Goal: Task Accomplishment & Management: Complete application form

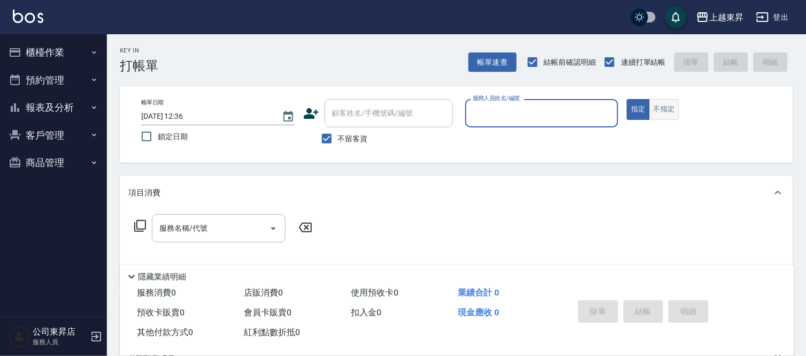
click at [667, 107] on button "不指定" at bounding box center [664, 109] width 30 height 21
click at [510, 115] on input "服務人員姓名/編號" at bounding box center [542, 113] width 144 height 19
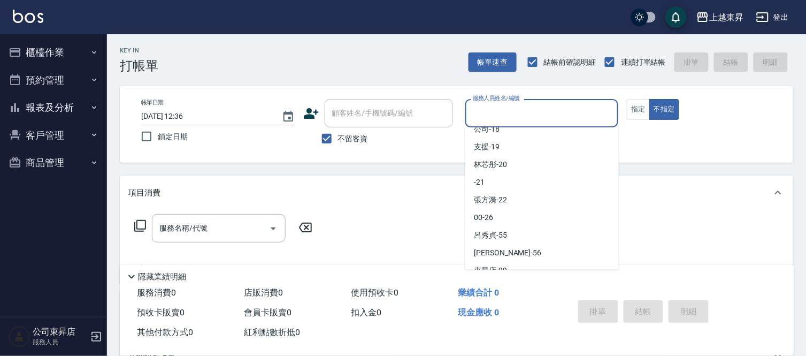
scroll to position [166, 0]
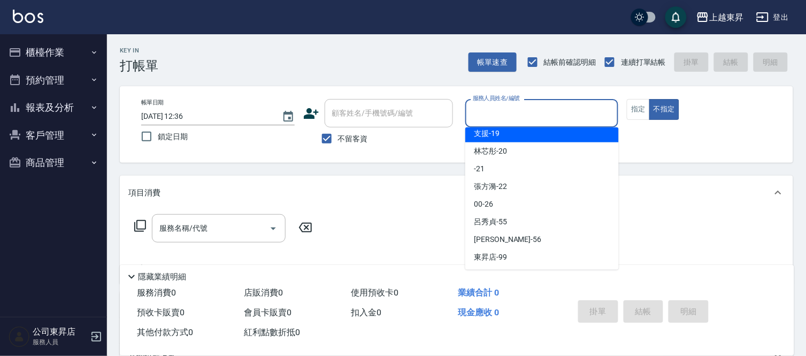
click at [511, 131] on div "支援 -19" at bounding box center [542, 134] width 154 height 18
type input "支援-19"
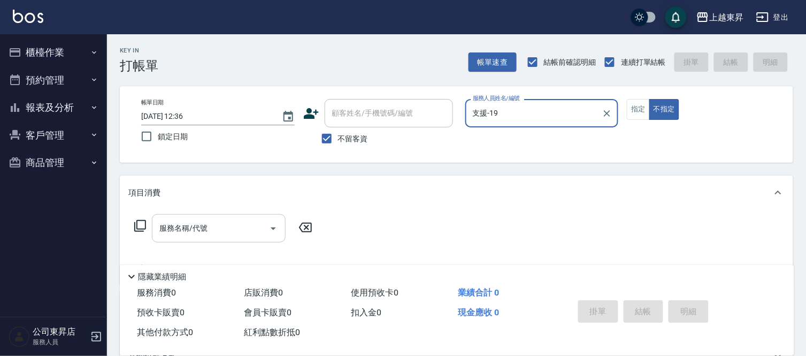
click at [247, 225] on input "服務名稱/代號" at bounding box center [211, 228] width 108 height 19
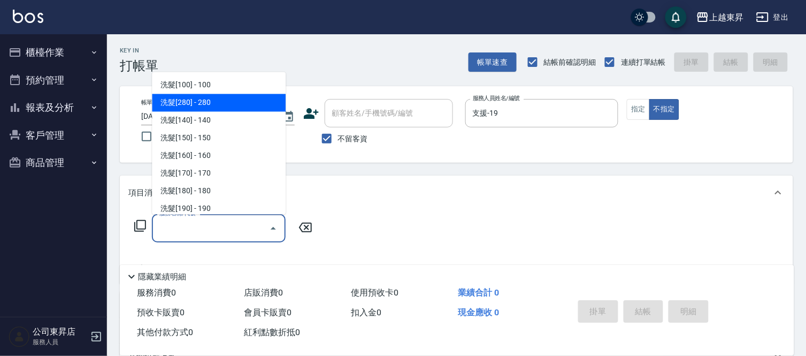
click at [246, 106] on span "洗髮[280] - 280" at bounding box center [219, 103] width 134 height 18
type input "洗髮[280](202)"
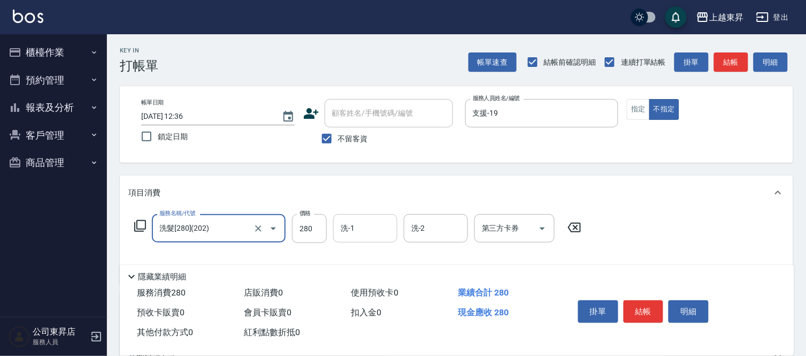
click at [349, 225] on input "洗-1" at bounding box center [365, 228] width 55 height 19
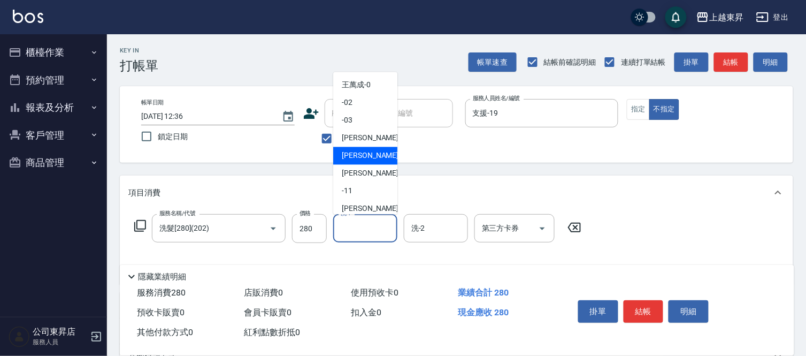
click at [373, 147] on div "榮松 -07" at bounding box center [365, 156] width 64 height 18
type input "[PERSON_NAME]-07"
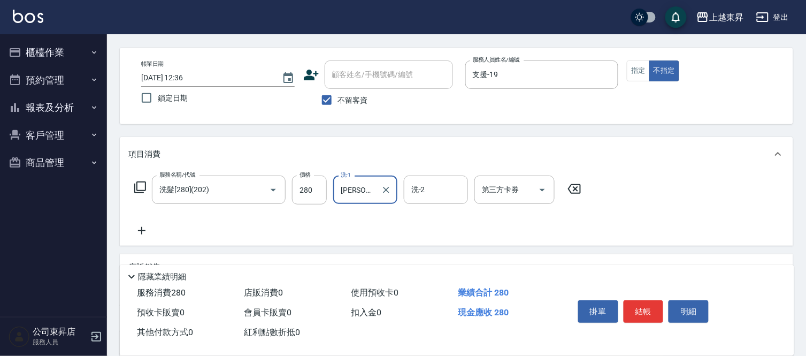
scroll to position [59, 0]
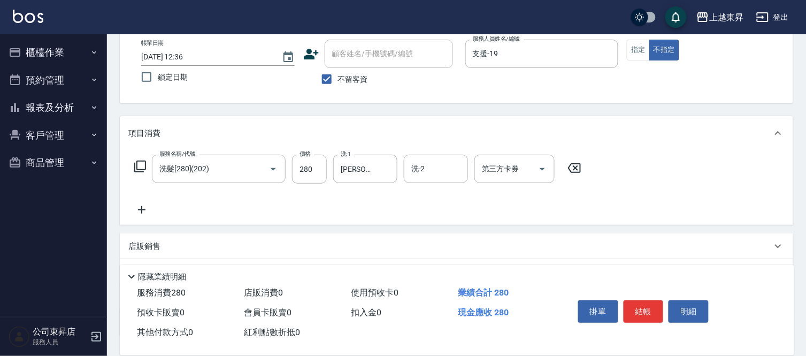
click at [147, 210] on icon at bounding box center [141, 209] width 27 height 13
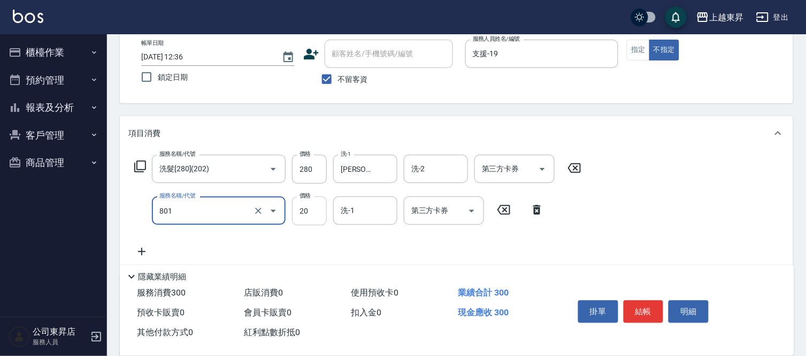
type input "潤絲(801)"
click at [297, 211] on input "20" at bounding box center [309, 210] width 35 height 29
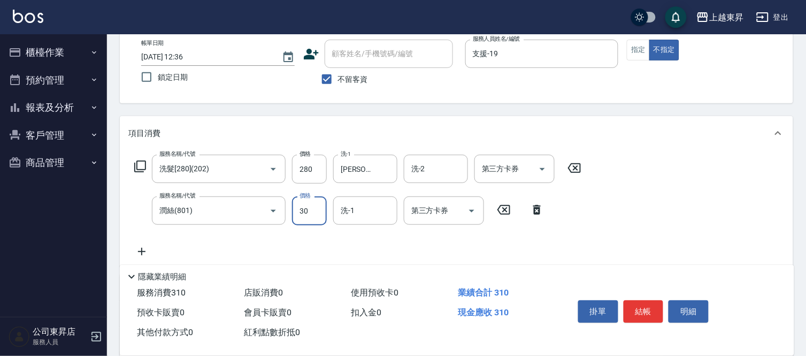
type input "30"
click at [344, 217] on input "洗-1" at bounding box center [365, 210] width 55 height 19
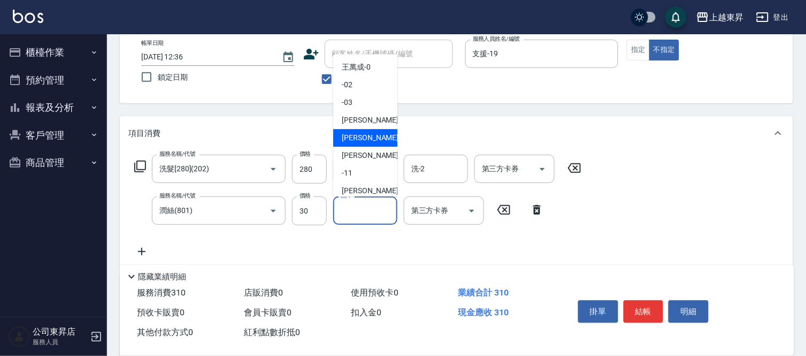
click at [386, 135] on div "榮松 -07" at bounding box center [365, 138] width 64 height 18
type input "[PERSON_NAME]-07"
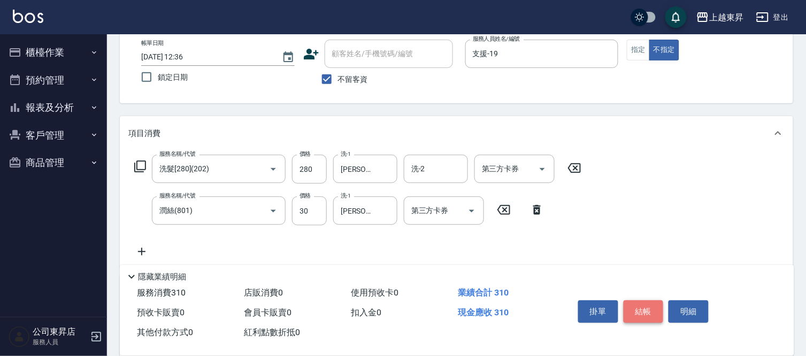
click at [645, 300] on button "結帳" at bounding box center [644, 311] width 40 height 22
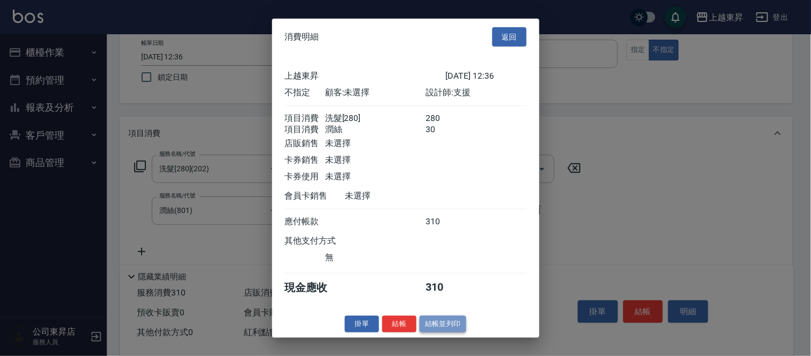
click at [437, 332] on button "結帳並列印" at bounding box center [443, 324] width 47 height 17
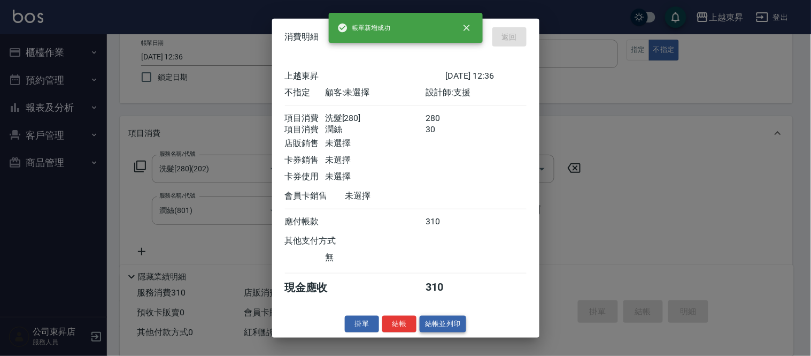
type input "[DATE] 12:37"
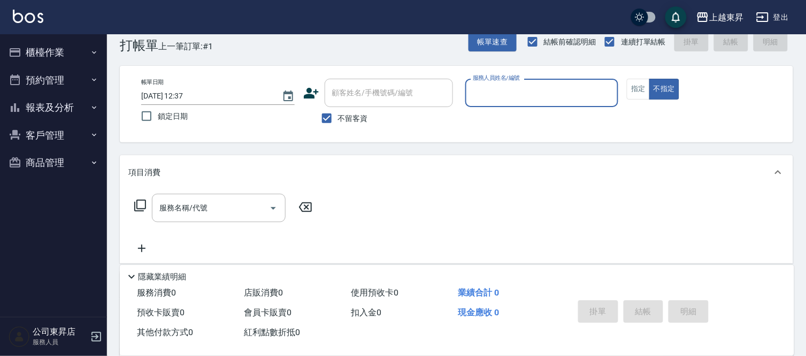
scroll to position [0, 0]
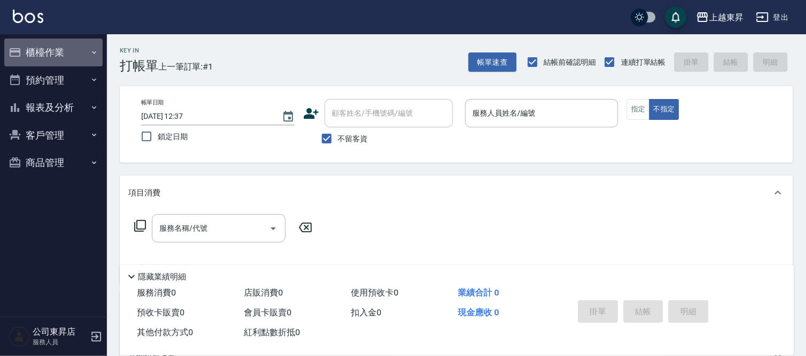
click at [91, 51] on icon "button" at bounding box center [94, 52] width 9 height 9
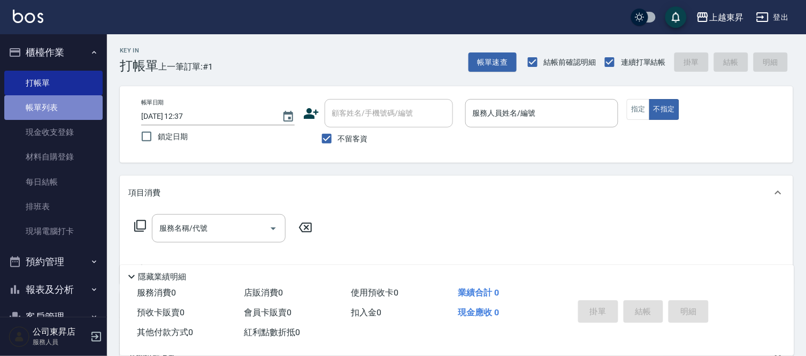
click at [71, 104] on link "帳單列表" at bounding box center [53, 107] width 98 height 25
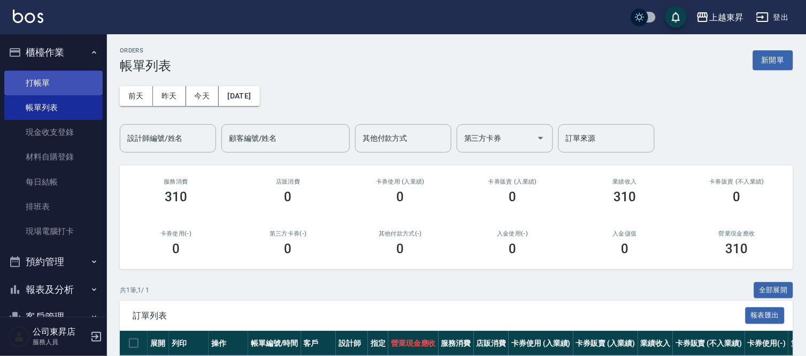
click at [89, 76] on link "打帳單" at bounding box center [53, 83] width 98 height 25
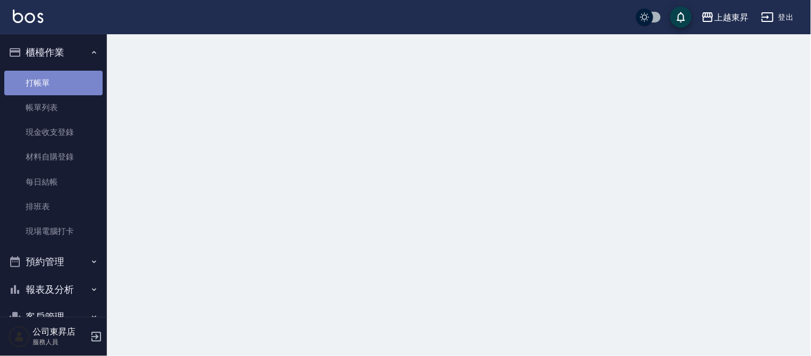
click at [89, 76] on link "打帳單" at bounding box center [53, 83] width 98 height 25
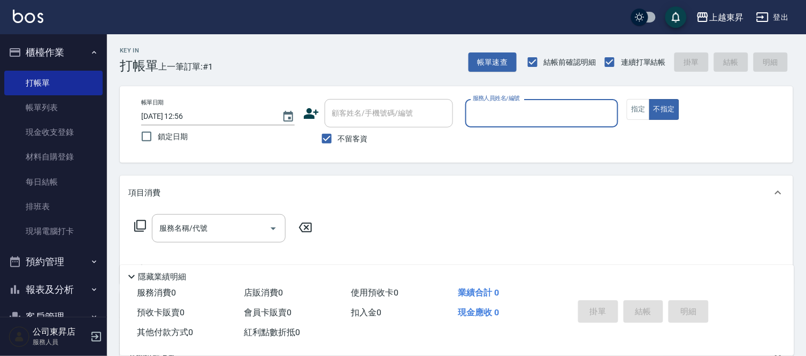
click at [500, 114] on input "服務人員姓名/編號" at bounding box center [542, 113] width 144 height 19
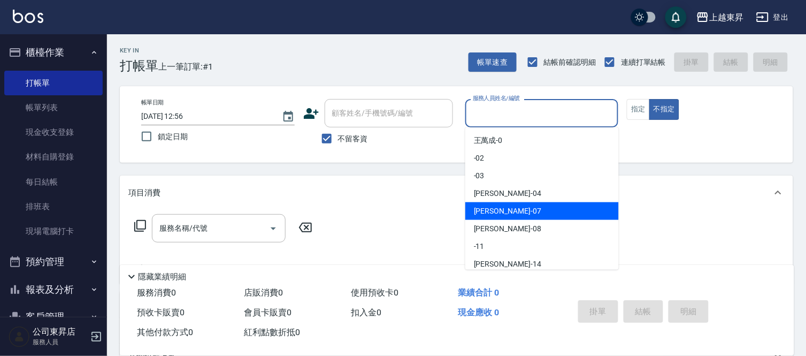
click at [507, 210] on div "榮松 -07" at bounding box center [542, 211] width 154 height 18
type input "[PERSON_NAME]-07"
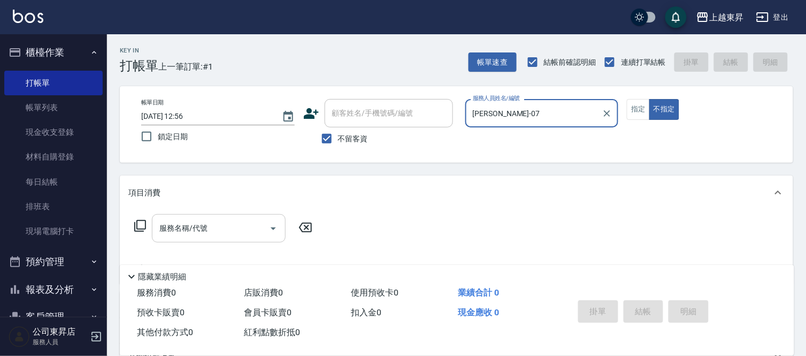
click at [216, 227] on input "服務名稱/代號" at bounding box center [211, 228] width 108 height 19
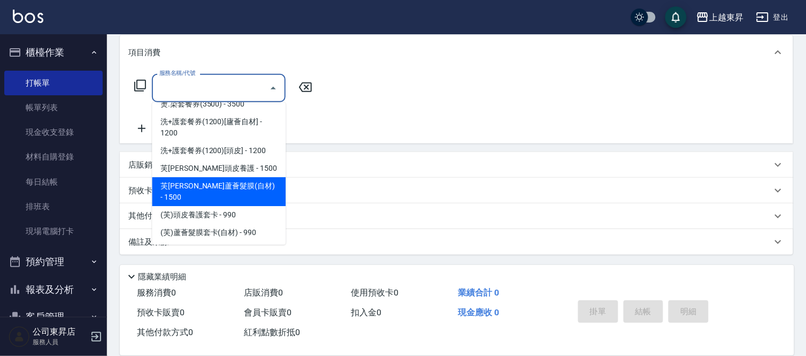
scroll to position [1783, 0]
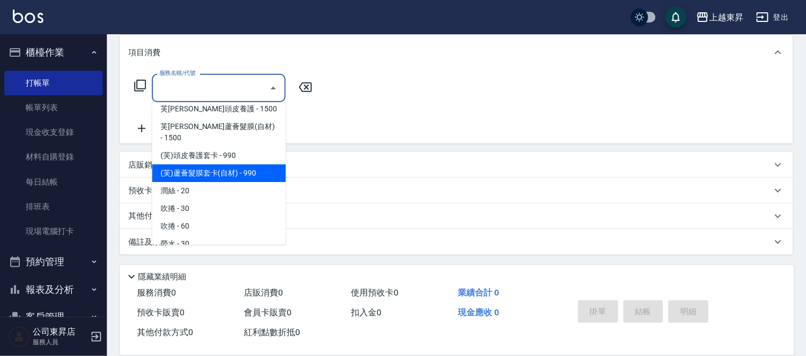
click at [242, 164] on span "(芙)蘆薈髮膜套卡(自材) - 990" at bounding box center [219, 173] width 134 height 18
type input "(芙)蘆薈髮膜套卡(自材)(639)"
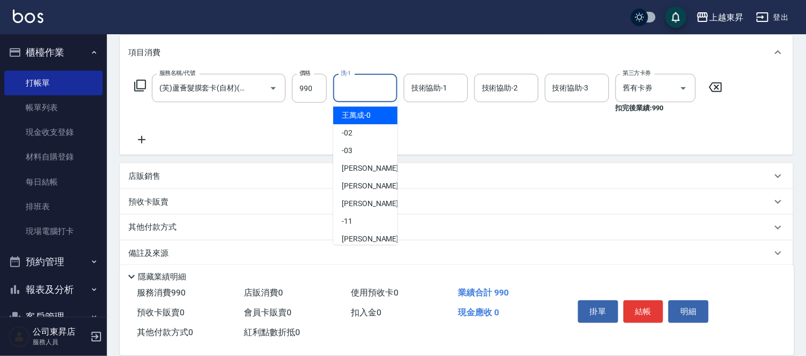
click at [367, 84] on input "洗-1" at bounding box center [365, 88] width 55 height 19
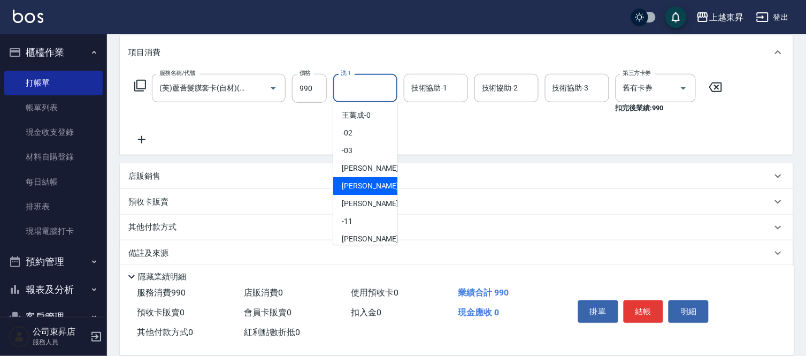
drag, startPoint x: 357, startPoint y: 183, endPoint x: 412, endPoint y: 114, distance: 88.6
click at [381, 150] on ul "[PERSON_NAME]-0 -02 -03 [PERSON_NAME]-04 [PERSON_NAME] -07 [PERSON_NAME]-08 -11…" at bounding box center [365, 173] width 64 height 142
click at [361, 184] on span "榮松 -07" at bounding box center [375, 185] width 67 height 11
type input "[PERSON_NAME]-07"
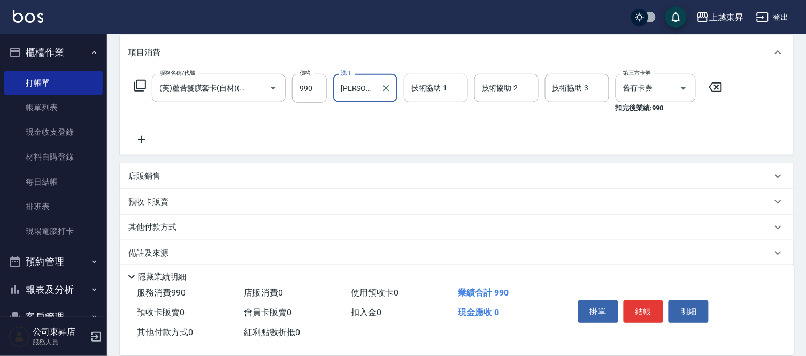
click at [434, 83] on input "技術協助-1" at bounding box center [436, 88] width 55 height 19
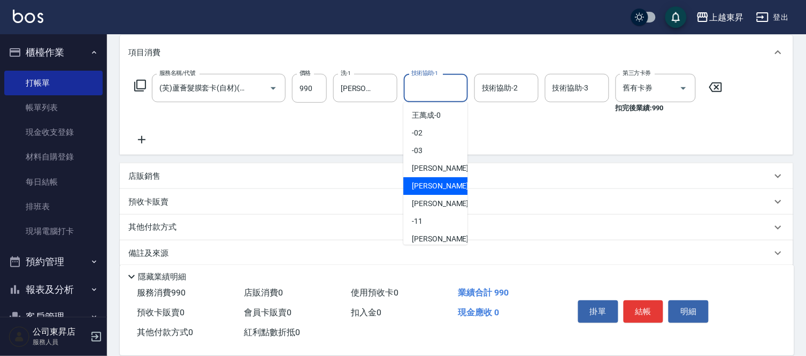
click at [431, 179] on div "榮松 -07" at bounding box center [435, 186] width 64 height 18
type input "[PERSON_NAME]-07"
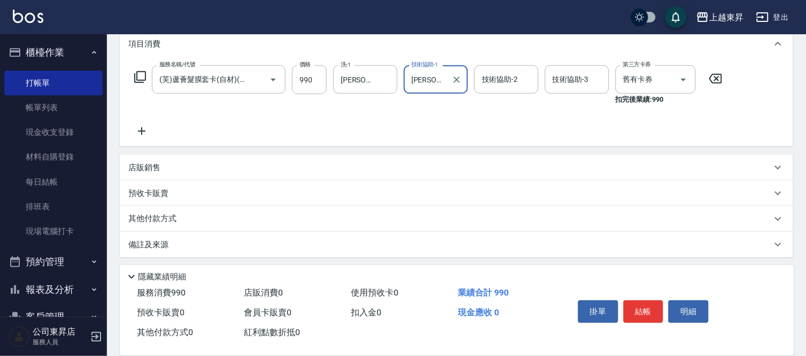
scroll to position [151, 0]
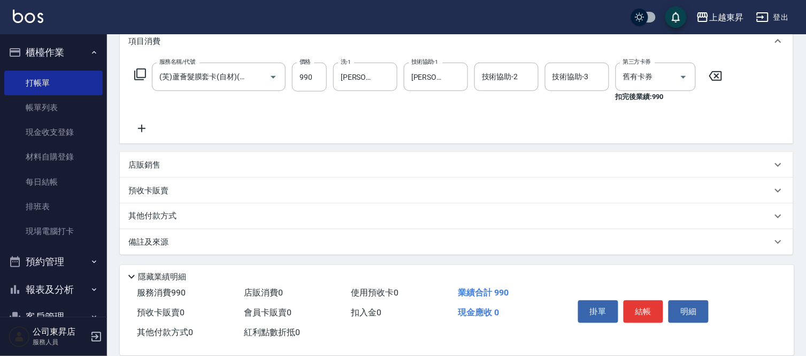
click at [142, 126] on icon at bounding box center [141, 128] width 27 height 13
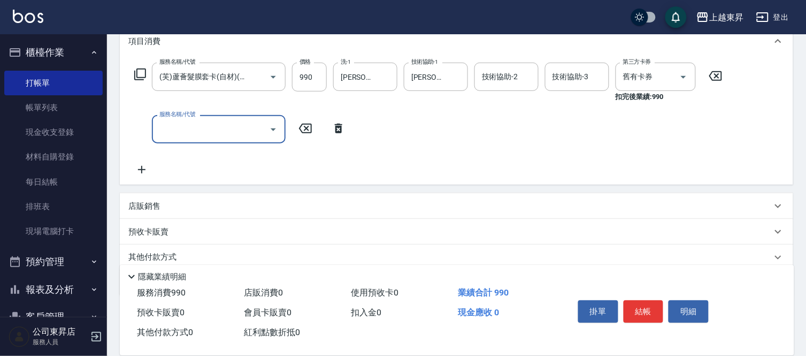
scroll to position [0, 0]
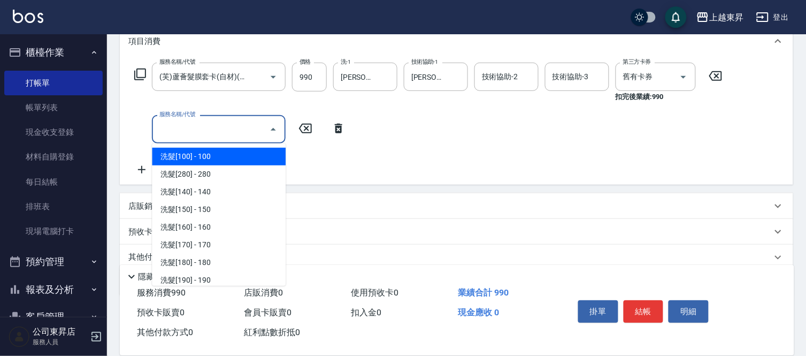
click at [163, 130] on input "服務名稱/代號" at bounding box center [211, 129] width 108 height 19
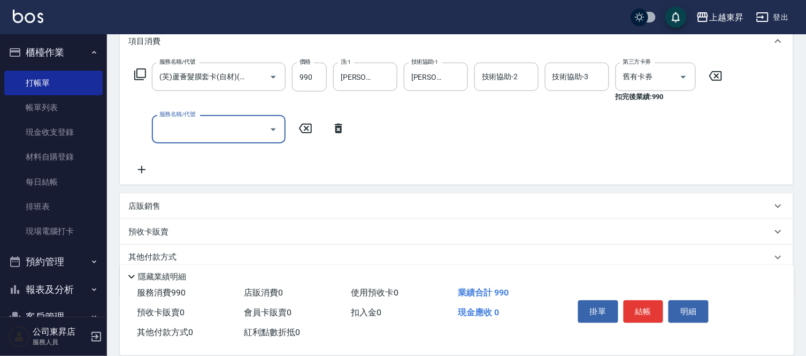
click at [175, 127] on input "服務名稱/代號" at bounding box center [211, 129] width 108 height 19
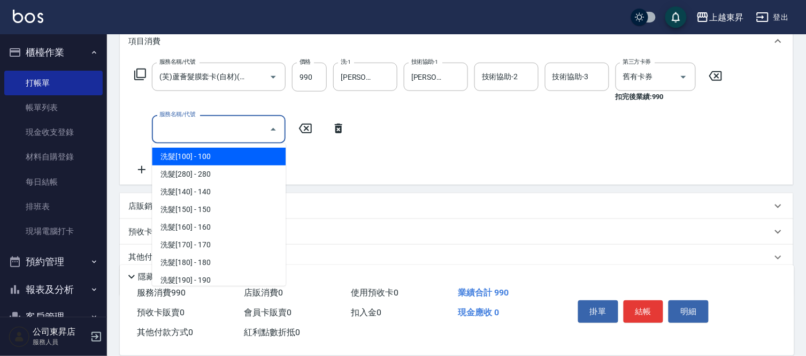
click at [210, 124] on input "服務名稱/代號" at bounding box center [211, 129] width 108 height 19
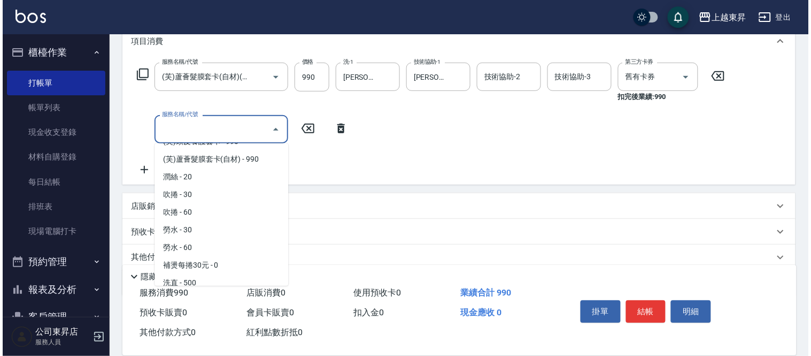
scroll to position [1827, 0]
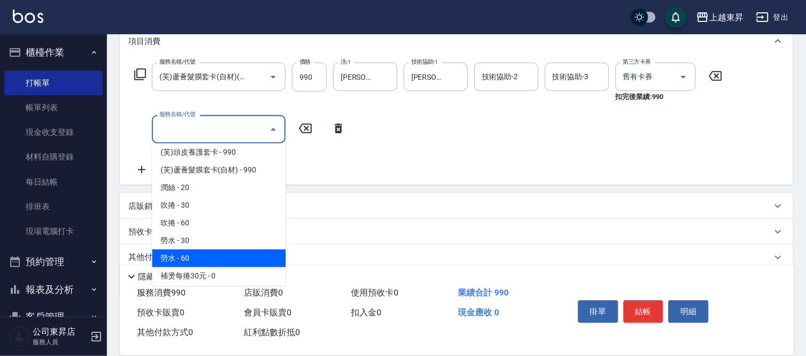
click at [200, 249] on span "勞水 - 60" at bounding box center [219, 258] width 134 height 18
type input "勞水(805)"
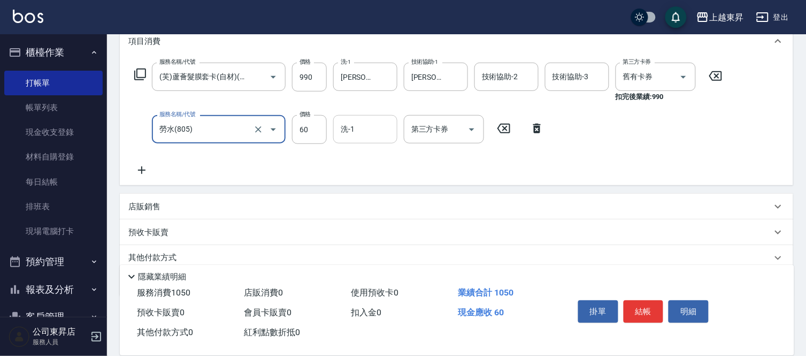
click at [366, 128] on input "洗-1" at bounding box center [365, 129] width 55 height 19
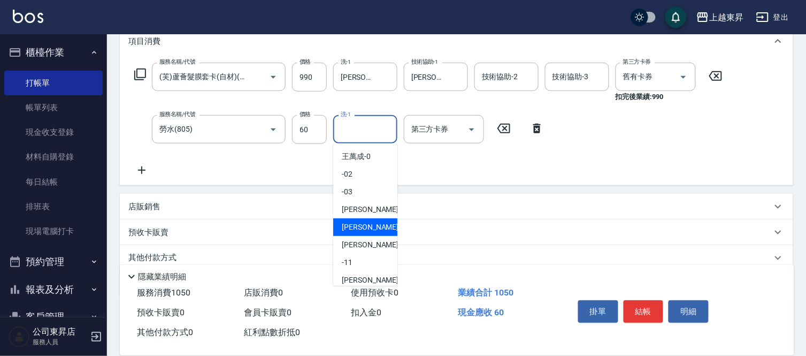
click at [354, 221] on span "榮松 -07" at bounding box center [375, 226] width 67 height 11
type input "[PERSON_NAME]-07"
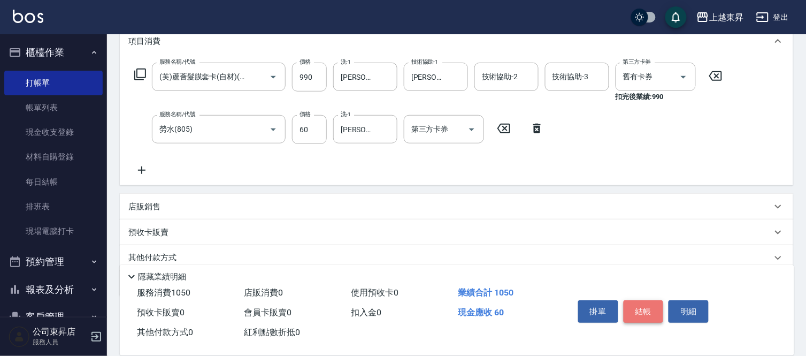
click at [646, 303] on button "結帳" at bounding box center [644, 311] width 40 height 22
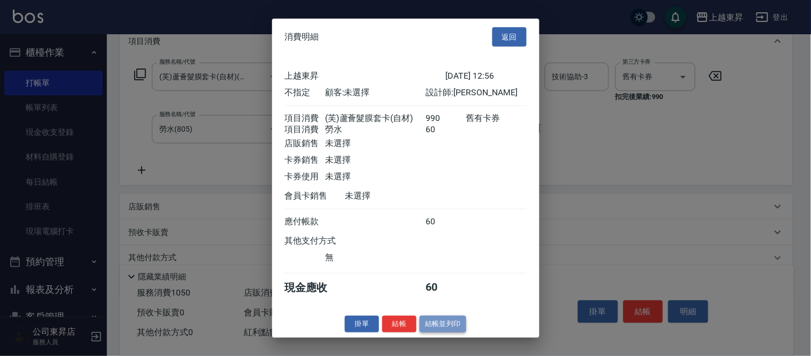
click at [446, 324] on button "結帳並列印" at bounding box center [443, 324] width 47 height 17
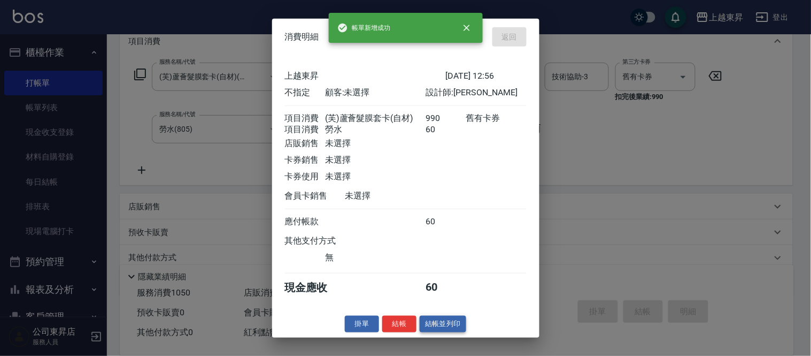
type input "[DATE] 12:57"
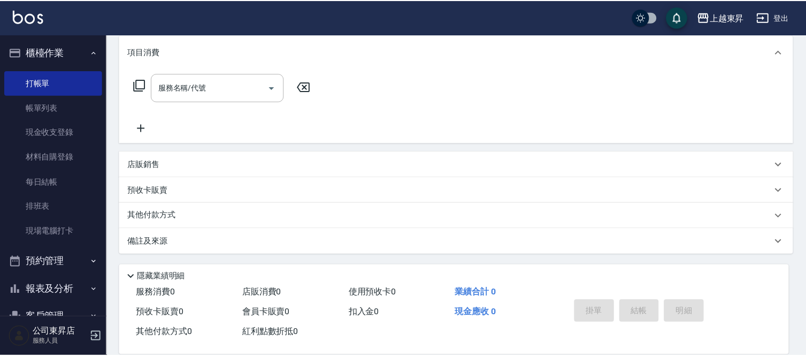
scroll to position [0, 0]
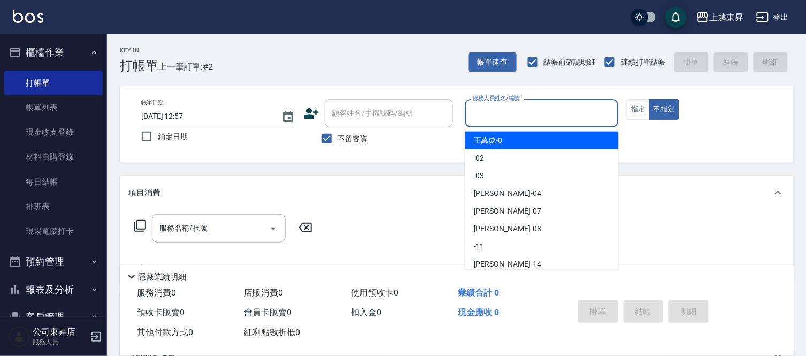
click at [503, 106] on input "服務人員姓名/編號" at bounding box center [542, 113] width 144 height 19
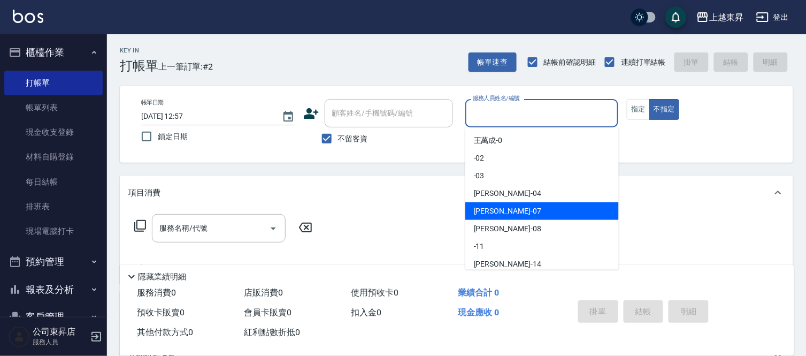
click at [499, 211] on span "榮松 -07" at bounding box center [507, 210] width 67 height 11
type input "[PERSON_NAME]-07"
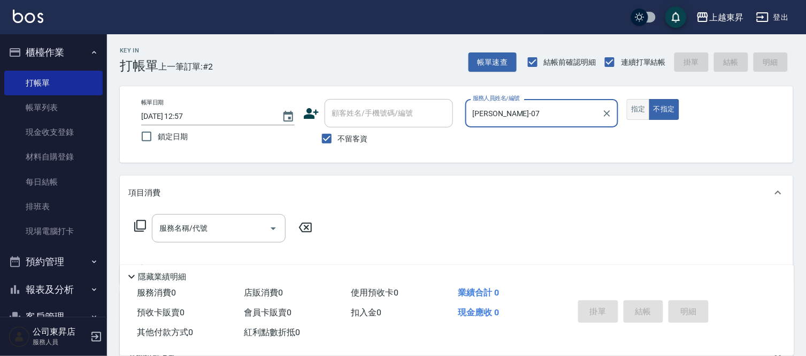
click at [643, 115] on button "指定" at bounding box center [638, 109] width 23 height 21
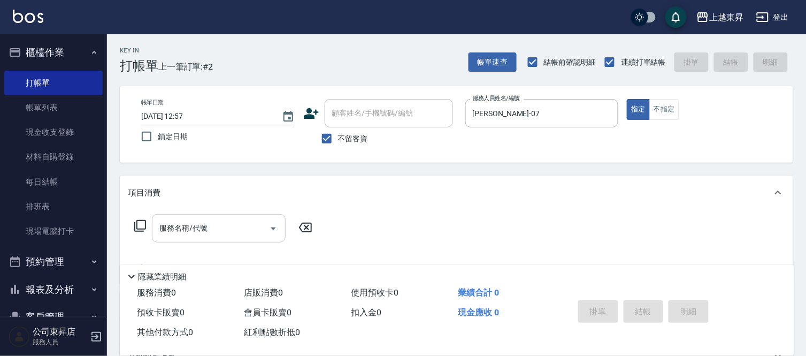
click at [220, 223] on input "服務名稱/代號" at bounding box center [211, 228] width 108 height 19
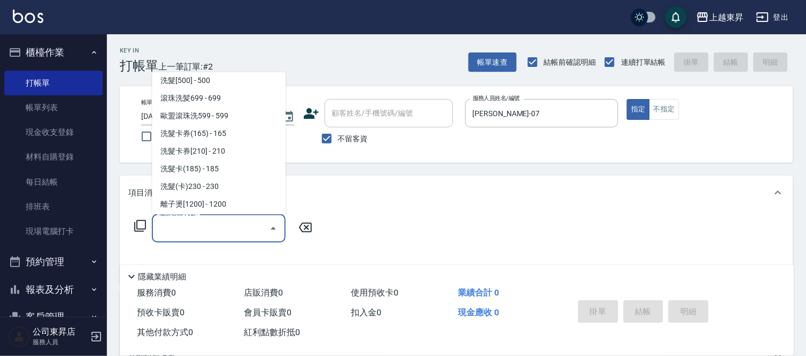
scroll to position [237, 0]
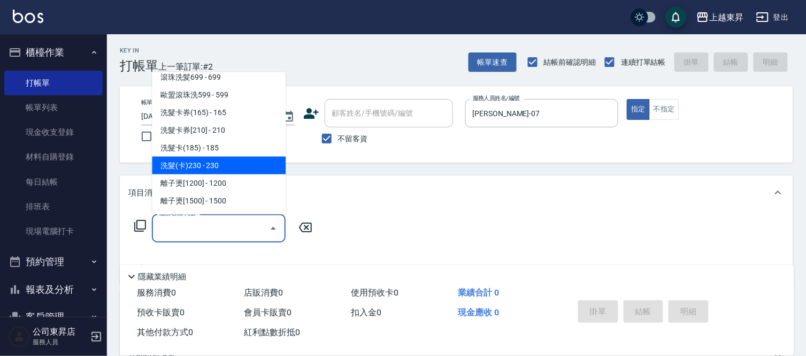
click at [218, 163] on span "洗髮(卡)230 - 230" at bounding box center [219, 166] width 134 height 18
type input "洗髮(卡)230(224)"
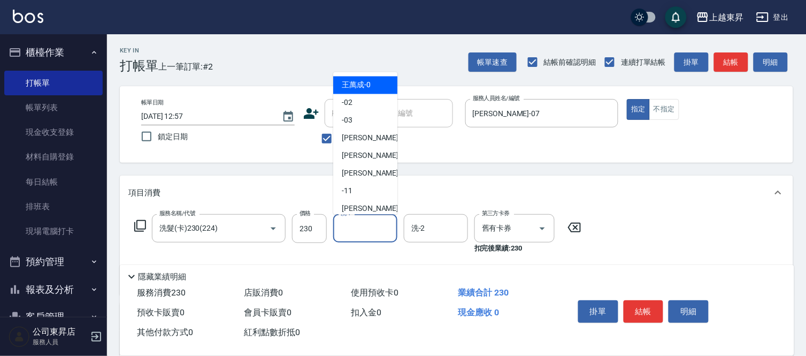
click at [349, 230] on input "洗-1" at bounding box center [365, 228] width 55 height 19
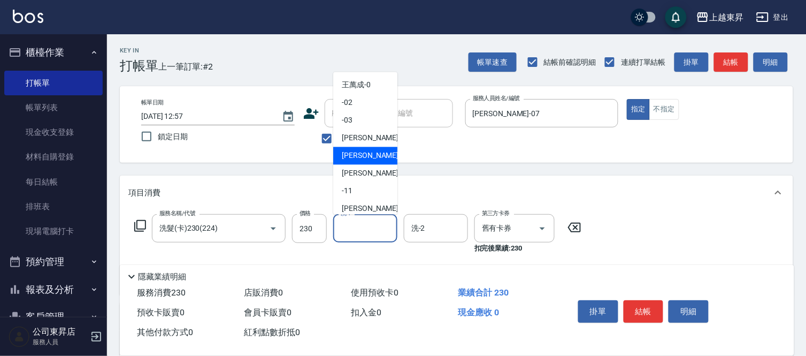
click at [344, 154] on span "榮松 -07" at bounding box center [375, 155] width 67 height 11
type input "[PERSON_NAME]-07"
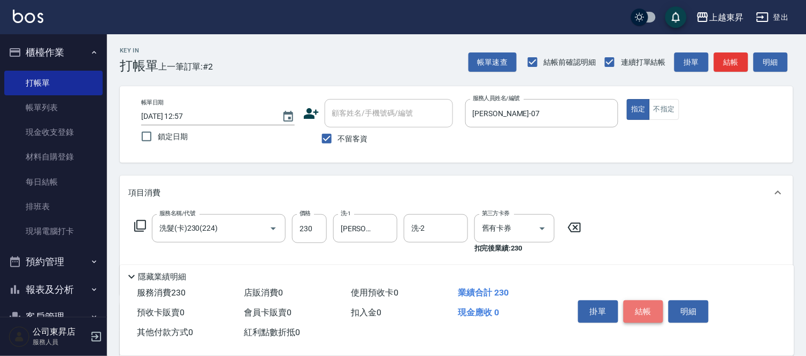
click at [632, 306] on button "結帳" at bounding box center [644, 311] width 40 height 22
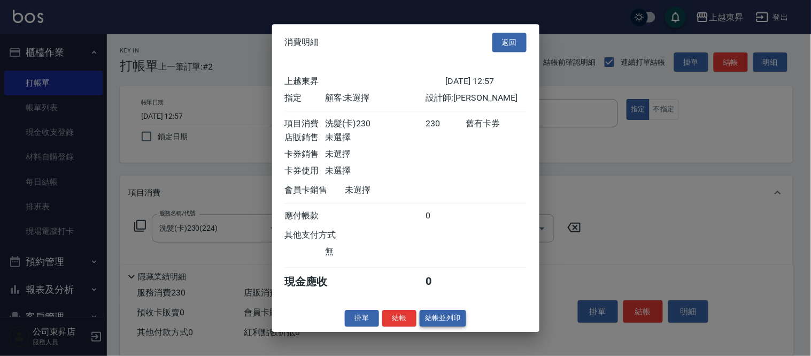
click at [444, 324] on button "結帳並列印" at bounding box center [443, 318] width 47 height 17
